Goal: Information Seeking & Learning: Learn about a topic

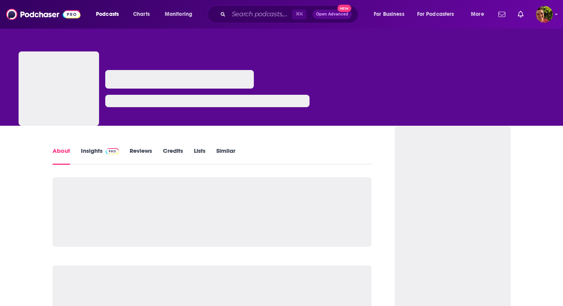
click at [155, 80] on div at bounding box center [179, 79] width 149 height 19
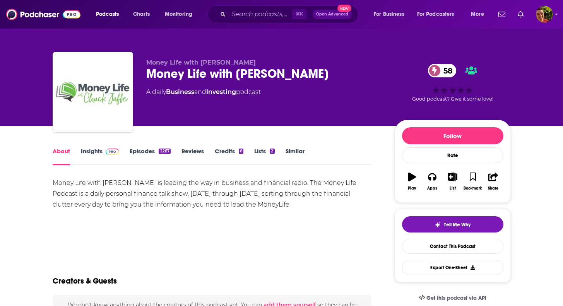
click at [170, 69] on div "Money Life with [PERSON_NAME] 58" at bounding box center [264, 73] width 236 height 15
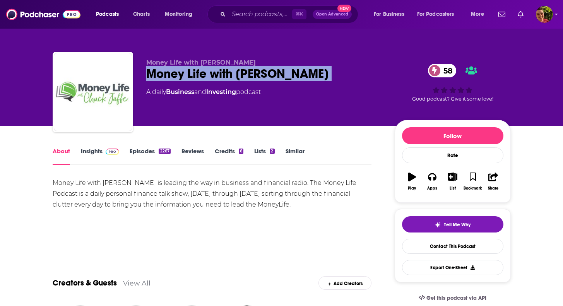
click at [170, 69] on div "Money Life with [PERSON_NAME] 58" at bounding box center [264, 73] width 236 height 15
copy div "Money Life with [PERSON_NAME] 58"
click at [97, 157] on link "Insights" at bounding box center [100, 156] width 38 height 18
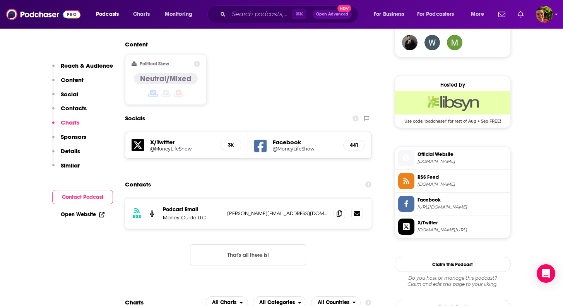
scroll to position [230, 0]
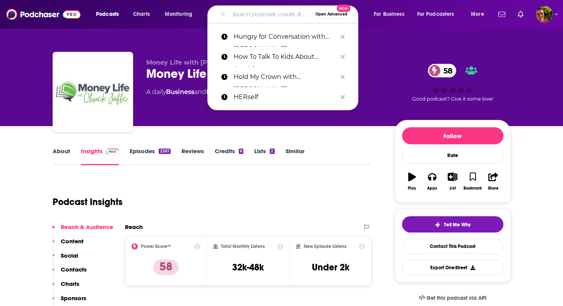
click at [248, 11] on input "Search podcasts, credits, & more..." at bounding box center [270, 14] width 83 height 12
paste input "Financially Intentional"
type input "Financially Intentional"
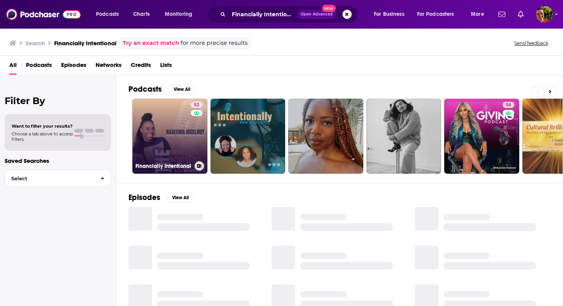
click at [189, 147] on link "52 Financially Intentional" at bounding box center [169, 136] width 75 height 75
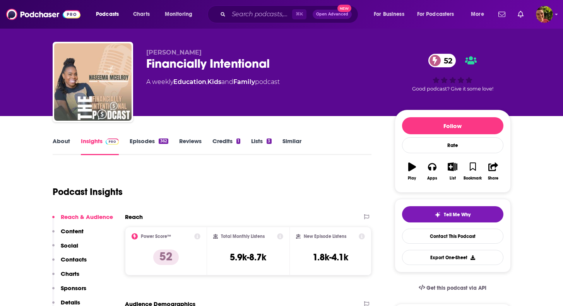
scroll to position [10, 0]
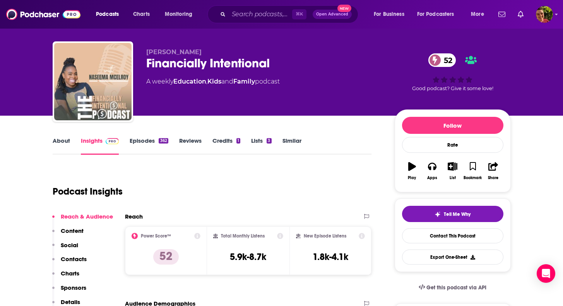
click at [220, 22] on div "⌘ K Open Advanced New" at bounding box center [283, 14] width 151 height 18
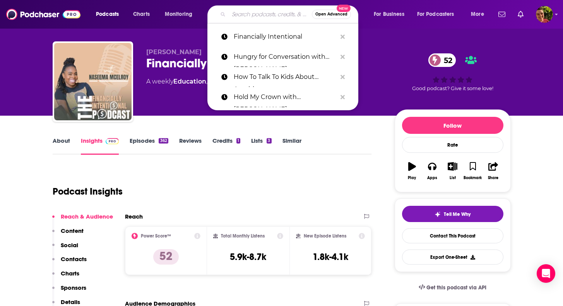
click at [229, 19] on input "Search podcasts, credits, & more..." at bounding box center [270, 14] width 83 height 12
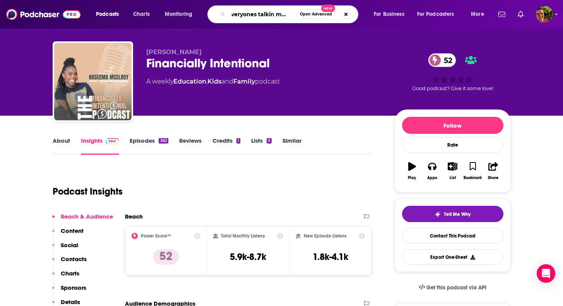
type input "everyones talkin money"
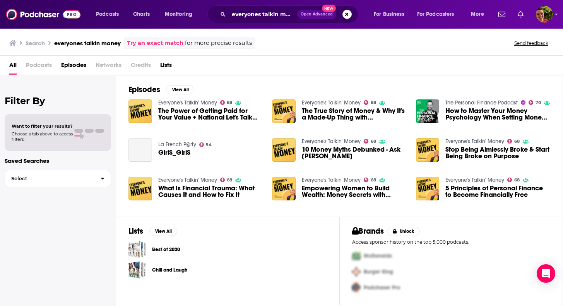
click at [187, 99] on div "Episodes View All Everyone's Talkin' Money 68 The Power of Getting Paid for You…" at bounding box center [339, 146] width 447 height 142
click at [187, 101] on link "Everyone's Talkin' Money" at bounding box center [187, 102] width 59 height 7
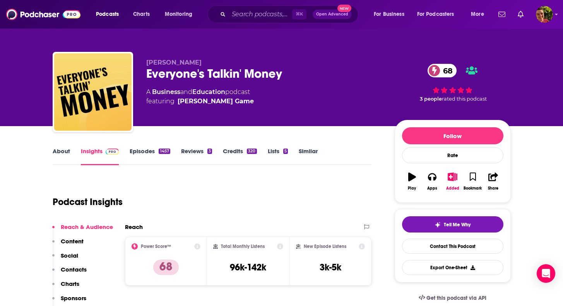
scroll to position [16, 0]
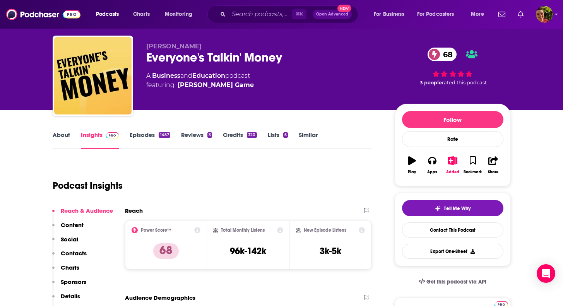
click at [148, 130] on div "About Insights Episodes 1457 Reviews 3 Credits 320 Lists 5 Similar" at bounding box center [212, 139] width 319 height 19
click at [148, 135] on link "Episodes 1457" at bounding box center [150, 140] width 40 height 18
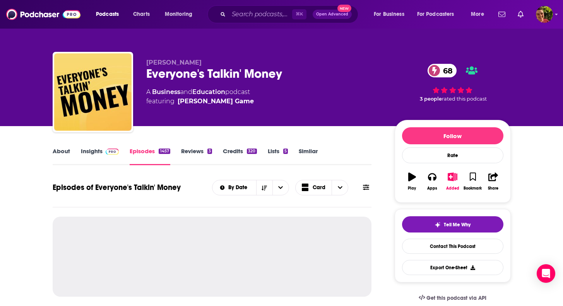
click at [364, 191] on span at bounding box center [366, 187] width 6 height 7
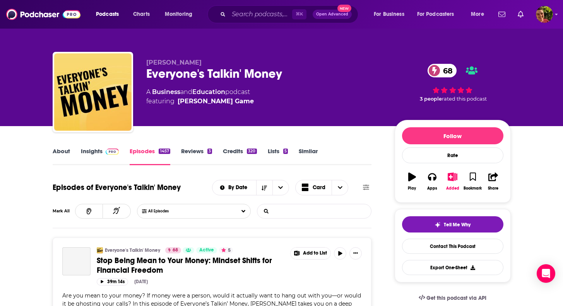
click at [331, 211] on input "List Search Input" at bounding box center [297, 211] width 81 height 14
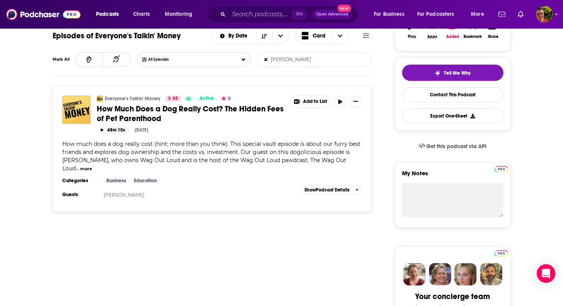
scroll to position [169, 0]
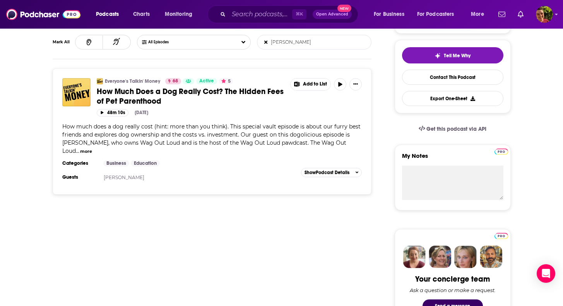
type input "[PERSON_NAME]"
click at [249, 15] on input "Search podcasts, credits, & more..." at bounding box center [260, 14] width 63 height 12
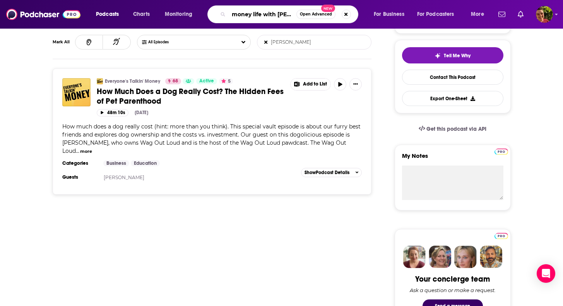
type input "money life with [PERSON_NAME]"
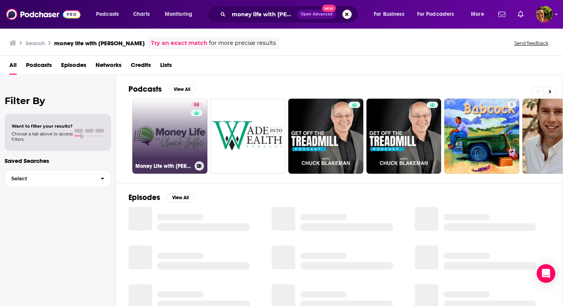
click at [171, 137] on link "58 Money Life with [PERSON_NAME]" at bounding box center [169, 136] width 75 height 75
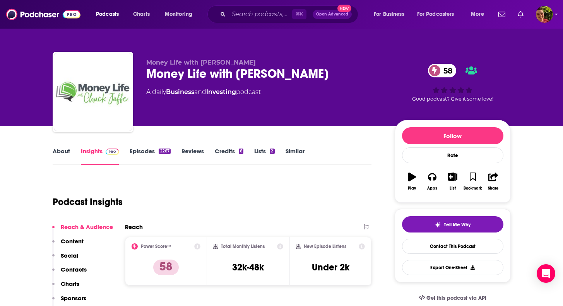
click at [142, 152] on link "Episodes 2267" at bounding box center [150, 156] width 41 height 18
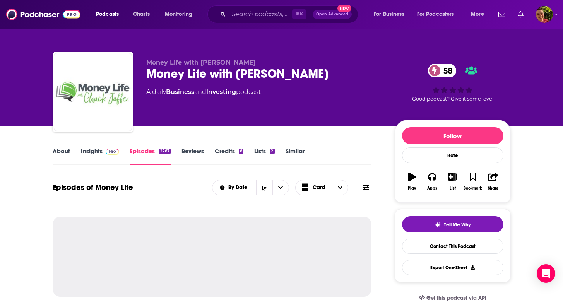
click at [369, 187] on icon at bounding box center [366, 187] width 6 height 6
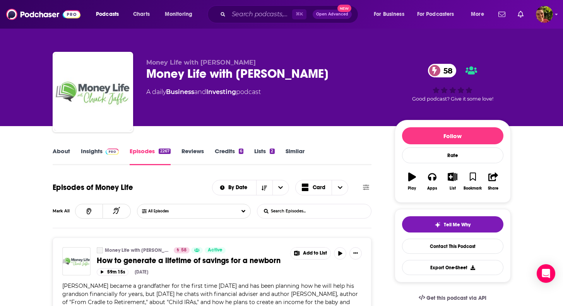
click at [336, 209] on input "List Search Input" at bounding box center [297, 211] width 81 height 14
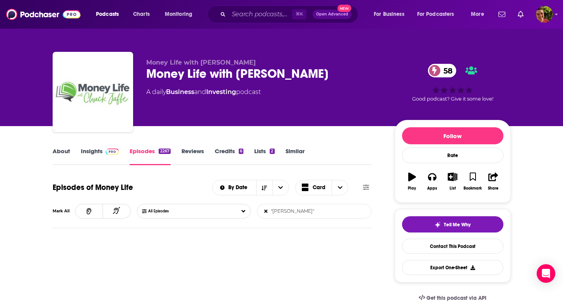
type input ""[PERSON_NAME]""
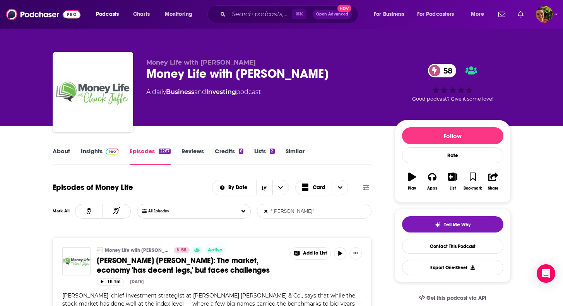
click at [265, 74] on div "Money Life with [PERSON_NAME] 58" at bounding box center [264, 73] width 236 height 15
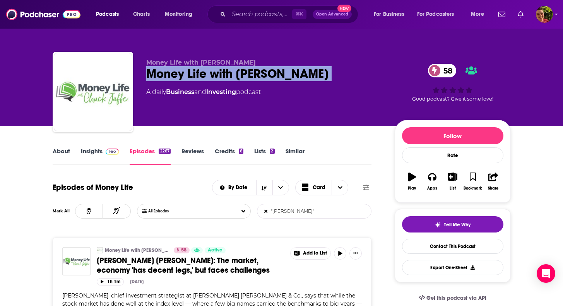
click at [265, 74] on div "Money Life with [PERSON_NAME] 58" at bounding box center [264, 73] width 236 height 15
copy div "Money Life with [PERSON_NAME] 58"
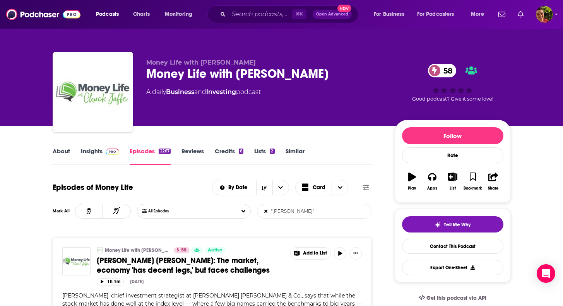
click at [235, 21] on div "⌘ K Open Advanced New" at bounding box center [283, 14] width 151 height 18
click at [229, 14] on input "Search podcasts, credits, & more..." at bounding box center [260, 14] width 63 height 12
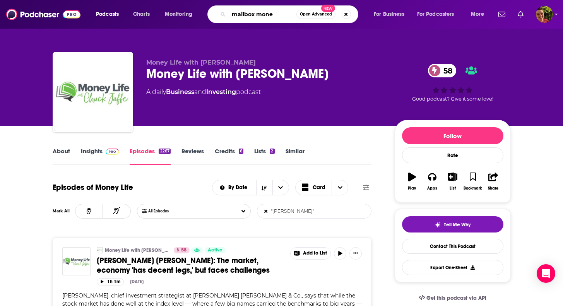
type input "mailbox money"
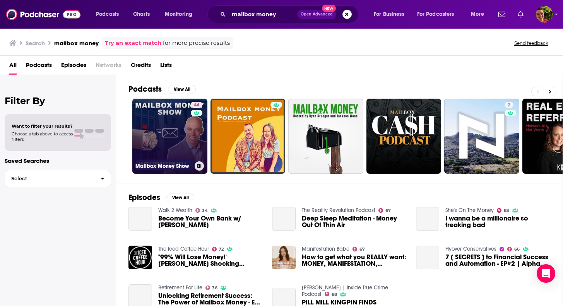
click at [170, 132] on link "44 Mailbox Money Show" at bounding box center [169, 136] width 75 height 75
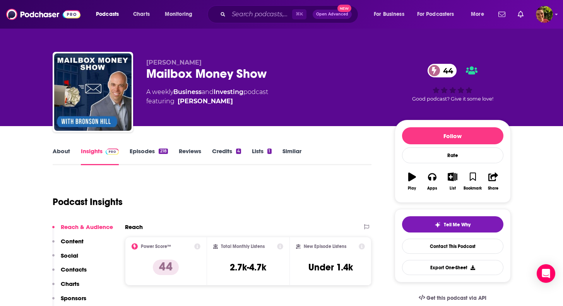
click at [146, 154] on link "Episodes 218" at bounding box center [149, 156] width 38 height 18
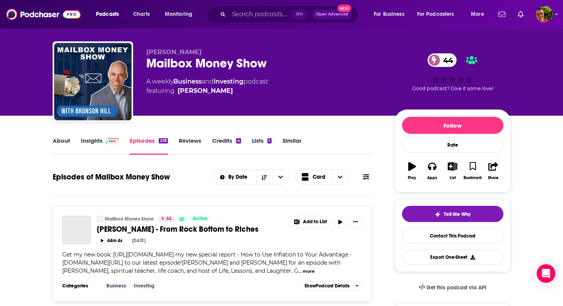
scroll to position [38, 0]
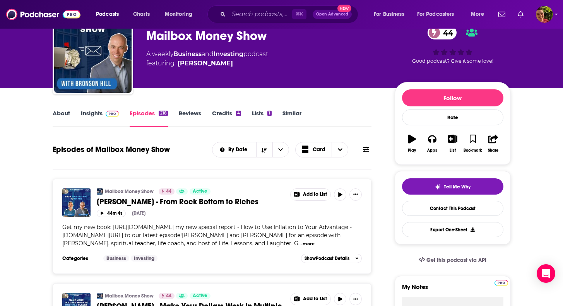
click at [362, 151] on button at bounding box center [366, 150] width 11 height 8
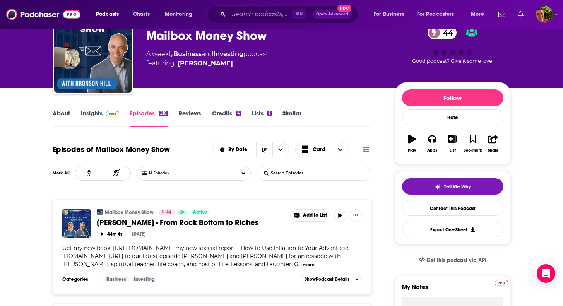
click at [334, 177] on input "List Search Input" at bounding box center [297, 173] width 81 height 14
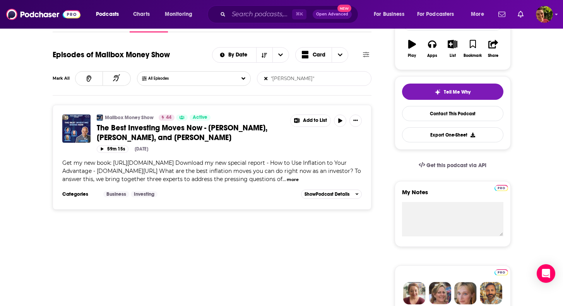
scroll to position [171, 0]
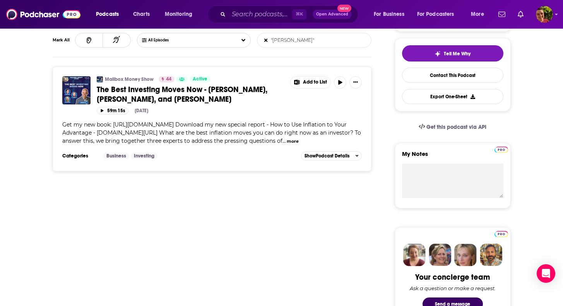
type input ""[PERSON_NAME]""
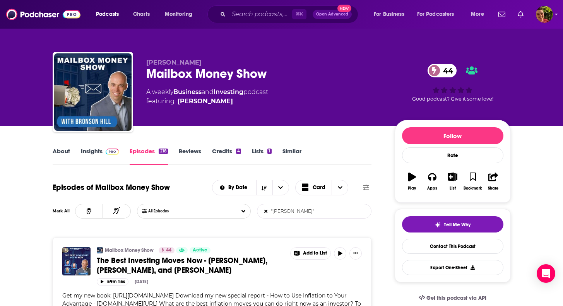
click at [62, 151] on link "About" at bounding box center [61, 156] width 17 height 18
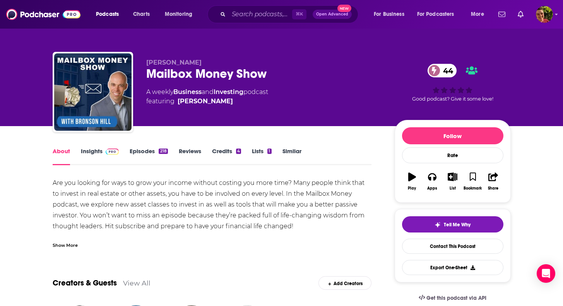
click at [65, 240] on div "Show More" at bounding box center [212, 242] width 319 height 13
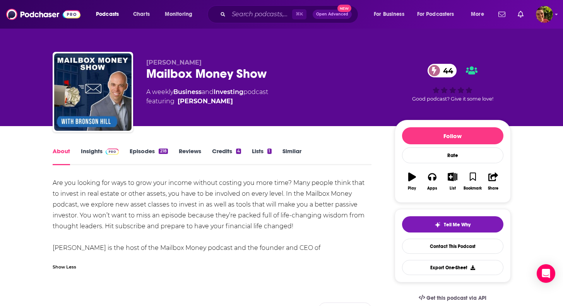
click at [86, 197] on div "Are you looking for ways to grow your income without costing you more time? Man…" at bounding box center [212, 221] width 319 height 87
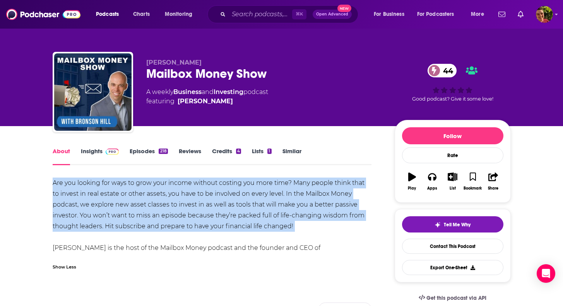
click at [86, 197] on div "Are you looking for ways to grow your income without costing you more time? Man…" at bounding box center [212, 221] width 319 height 87
copy div "Are you looking for ways to grow your income without costing you more time? Man…"
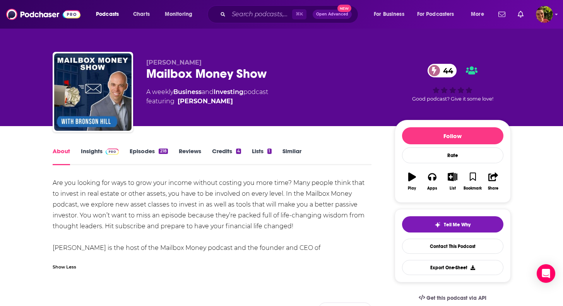
click at [246, 70] on div "Mailbox Money Show 44" at bounding box center [264, 73] width 236 height 15
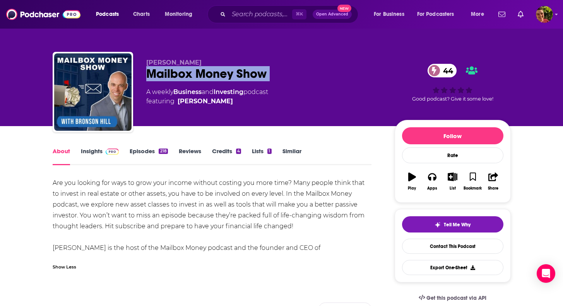
click at [246, 70] on div "Mailbox Money Show 44" at bounding box center [264, 73] width 236 height 15
copy div "Mailbox Money Show 44"
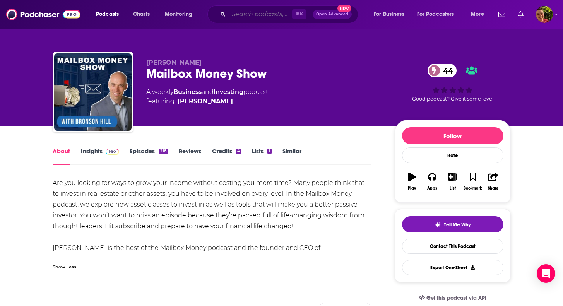
click at [258, 13] on input "Search podcasts, credits, & more..." at bounding box center [260, 14] width 63 height 12
paste input "No Book Story Time"
type input "No Book Story Time"
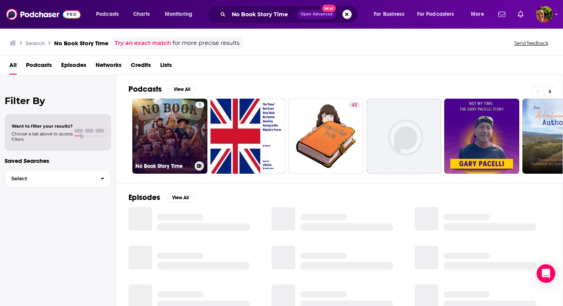
click at [162, 145] on link "5 No Book Story Time" at bounding box center [169, 136] width 75 height 75
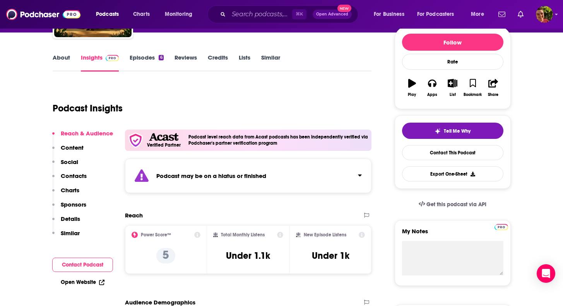
scroll to position [110, 0]
